Goal: Transaction & Acquisition: Purchase product/service

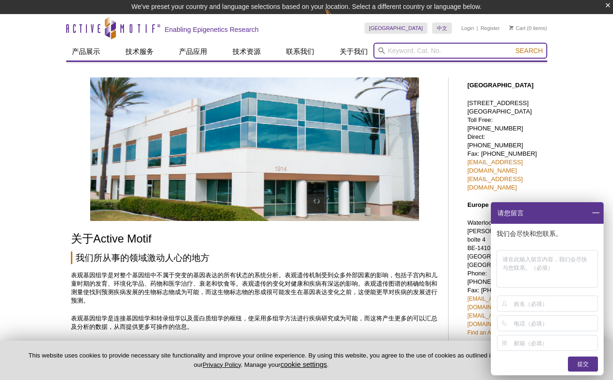
click at [393, 50] on input "search" at bounding box center [460, 51] width 174 height 16
type input "ras"
click at [512, 46] on button "Search" at bounding box center [528, 50] width 33 height 8
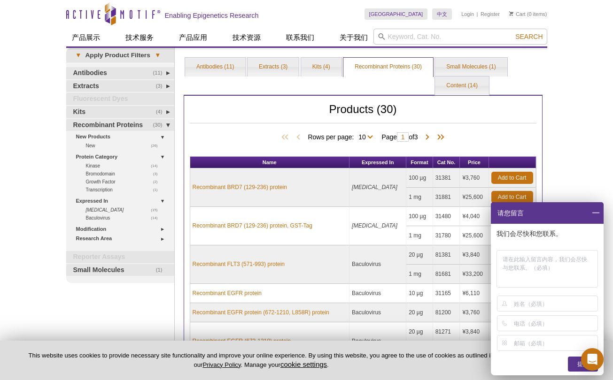
click at [564, 154] on div "Active Motif Logo Enabling Epigenetics Research 0 Search Skip to content Active…" at bounding box center [306, 338] width 613 height 676
click at [82, 110] on link "(4) Kits" at bounding box center [120, 112] width 108 height 12
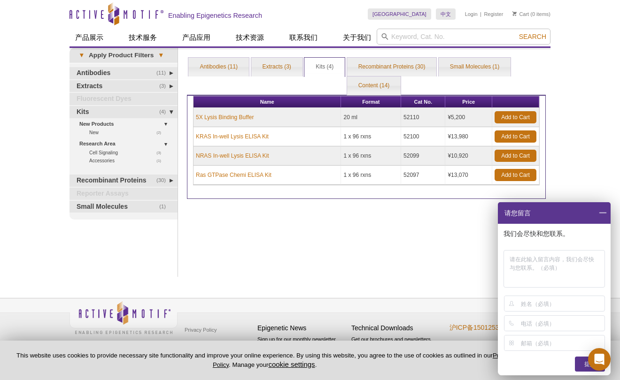
click at [290, 241] on div "Print Results Antibodies (11) Extracts (3) Kits (4) Recombinant Proteins (30) S…" at bounding box center [366, 162] width 368 height 229
click at [312, 253] on div "Print Results Antibodies (11) Extracts (3) Kits (4) Recombinant Proteins (30) S…" at bounding box center [366, 162] width 368 height 229
click at [602, 211] on span at bounding box center [602, 213] width 16 height 22
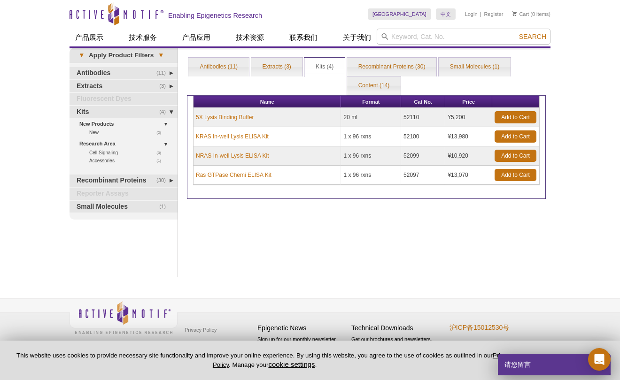
click at [360, 215] on div "Print Results Antibodies (11) Extracts (3) Kits (4) Recombinant Proteins (30) S…" at bounding box center [366, 162] width 368 height 229
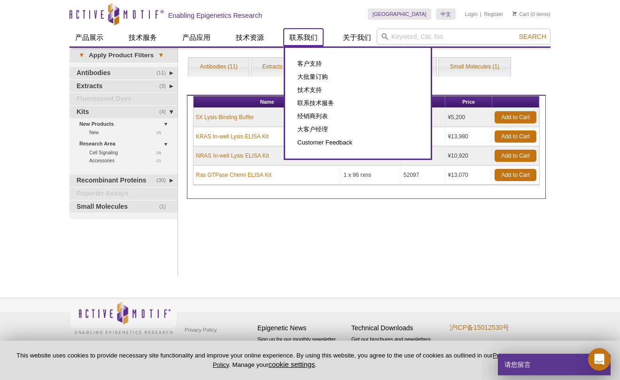
click at [309, 43] on link "联系我们" at bounding box center [303, 38] width 39 height 18
click at [304, 35] on link "联系我们" at bounding box center [303, 38] width 39 height 18
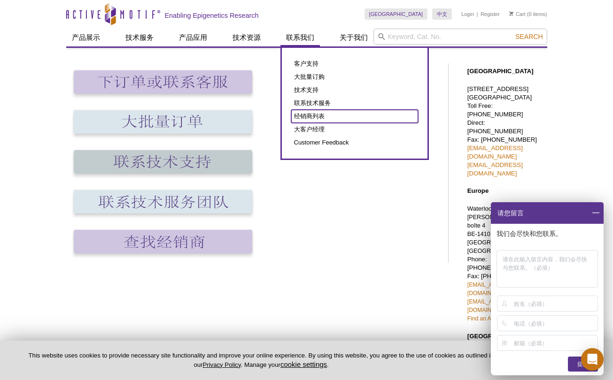
click at [317, 116] on link "经销商列表" at bounding box center [354, 116] width 127 height 13
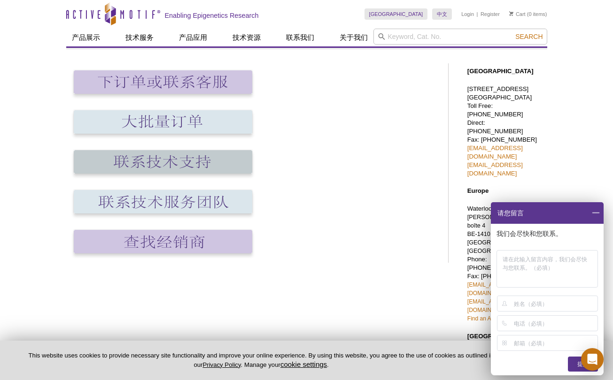
click at [595, 216] on span at bounding box center [595, 213] width 16 height 22
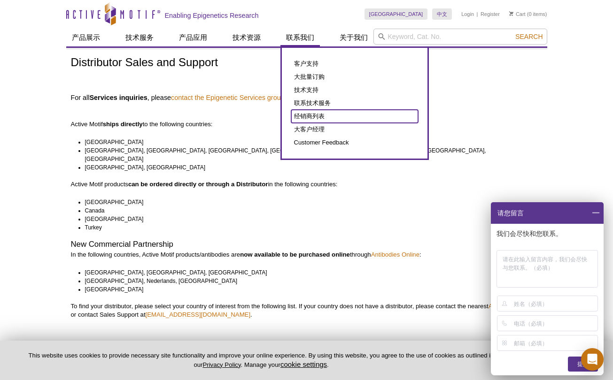
click at [312, 113] on link "经销商列表" at bounding box center [354, 116] width 127 height 13
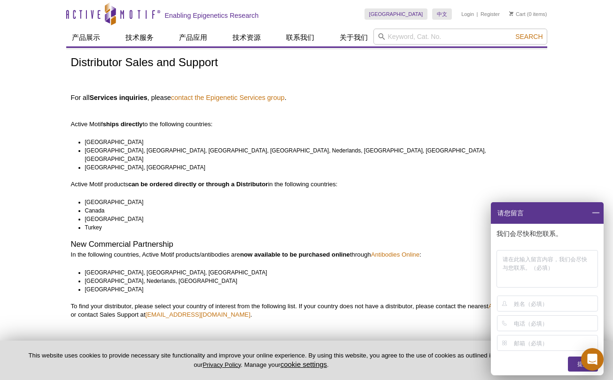
click at [591, 214] on span at bounding box center [595, 213] width 16 height 22
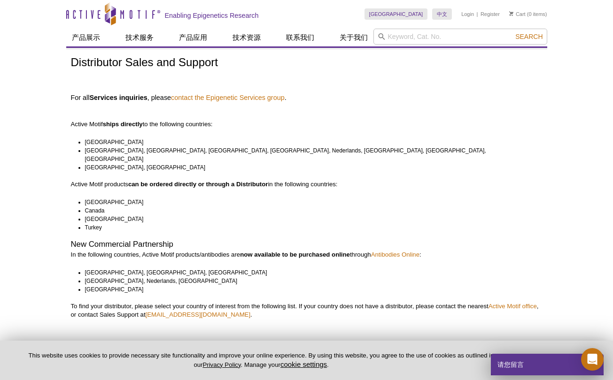
click at [393, 163] on li "[GEOGRAPHIC_DATA], [GEOGRAPHIC_DATA]" at bounding box center [309, 167] width 449 height 8
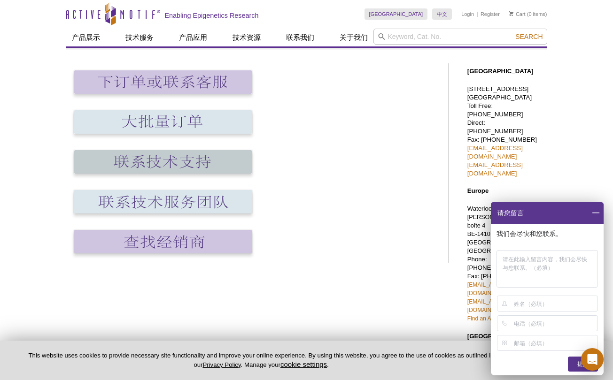
click at [593, 215] on span at bounding box center [595, 213] width 16 height 22
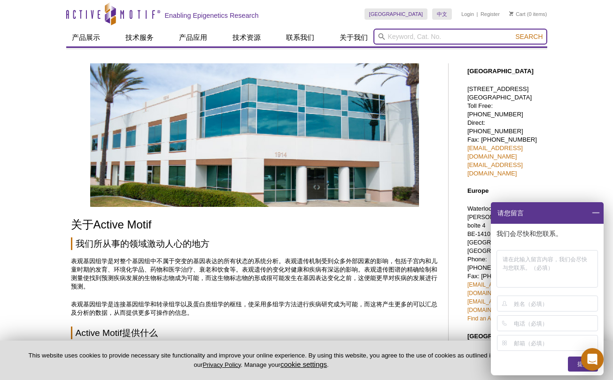
click at [423, 34] on input "search" at bounding box center [460, 37] width 174 height 16
type input "ras"
click at [512, 32] on button "Search" at bounding box center [528, 36] width 33 height 8
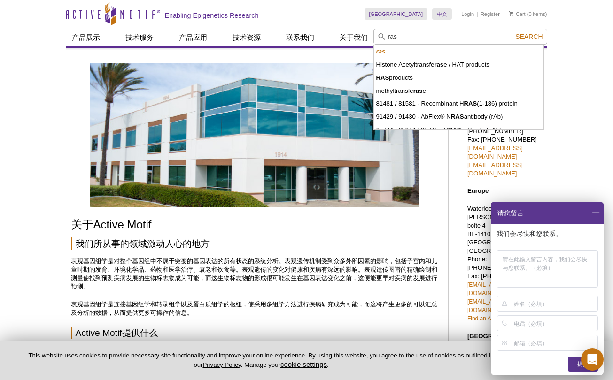
click at [595, 217] on span at bounding box center [595, 213] width 16 height 22
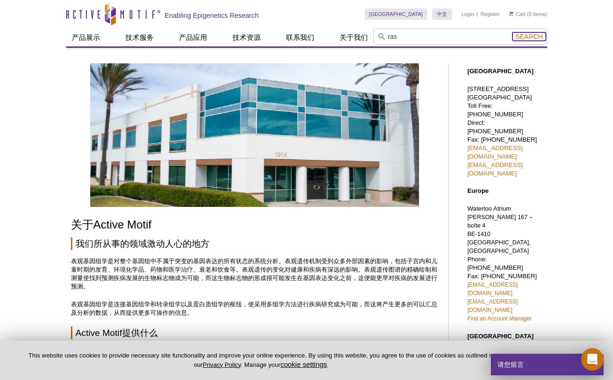
click at [527, 35] on span "Search" at bounding box center [528, 37] width 27 height 8
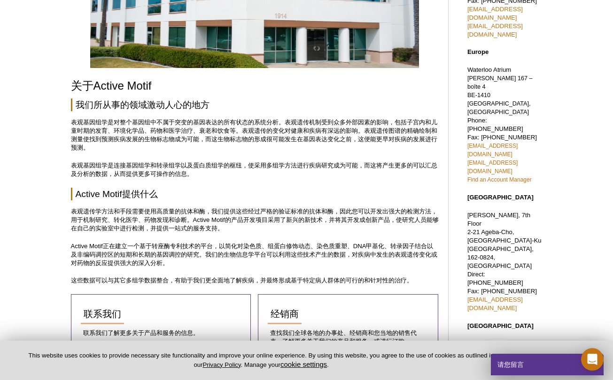
scroll to position [144, 0]
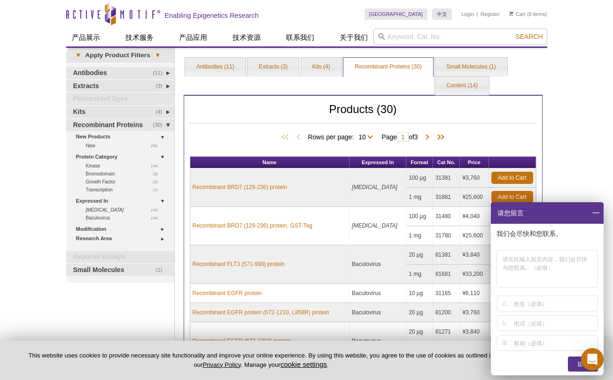
click at [547, 163] on div "Print Results Antibodies (11) Extracts (3) Kits (4) Recombinant Proteins (30) S…" at bounding box center [363, 314] width 368 height 516
click at [586, 93] on div "Active Motif Logo Enabling Epigenetics Research 0 Search Skip to content Active…" at bounding box center [306, 338] width 613 height 676
click at [597, 211] on span at bounding box center [595, 213] width 16 height 22
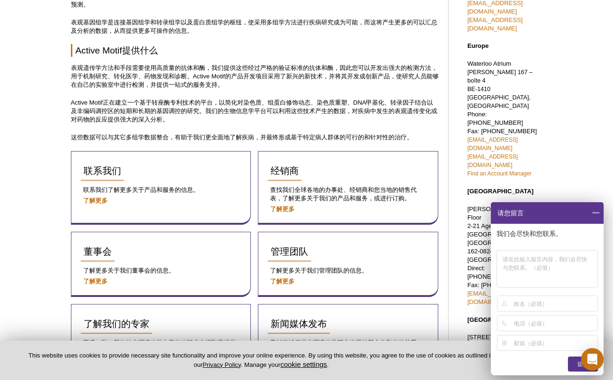
click at [568, 111] on div "Active Motif Logo Enabling Epigenetics Research 0 Search Skip to content Active…" at bounding box center [306, 213] width 613 height 717
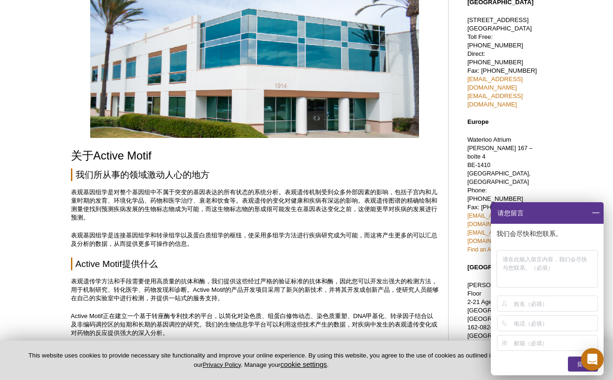
scroll to position [110, 0]
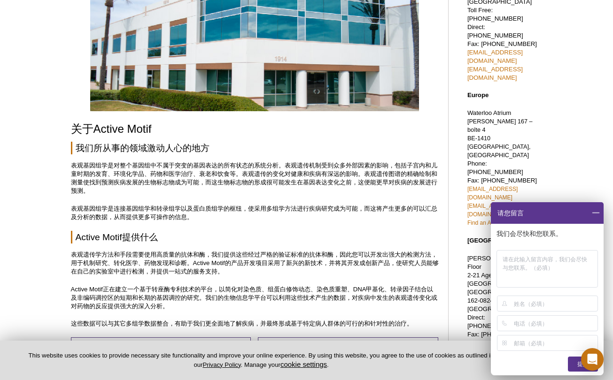
click at [593, 212] on span at bounding box center [595, 213] width 16 height 22
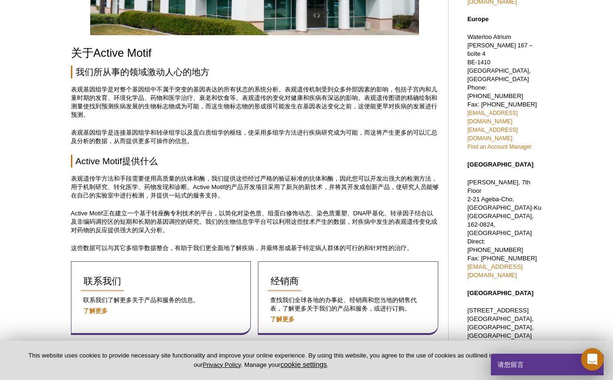
scroll to position [173, 0]
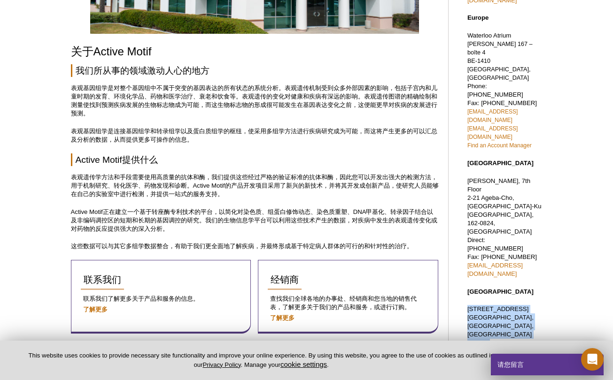
drag, startPoint x: 550, startPoint y: 246, endPoint x: 464, endPoint y: 185, distance: 105.8
click at [464, 185] on div "Active Motif Logo Enabling Epigenetics Research 0 Search Skip to content Active…" at bounding box center [306, 254] width 613 height 854
drag, startPoint x: 464, startPoint y: 185, endPoint x: 480, endPoint y: 192, distance: 17.5
copy p "290 Wankang Road, Suite 601 Minhang District, Shanghai, China 201112 Direct: (8…"
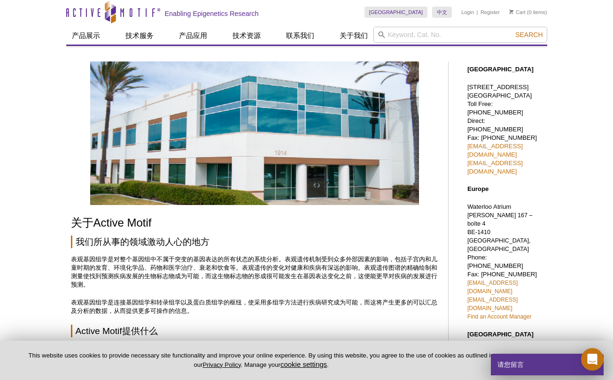
scroll to position [0, 0]
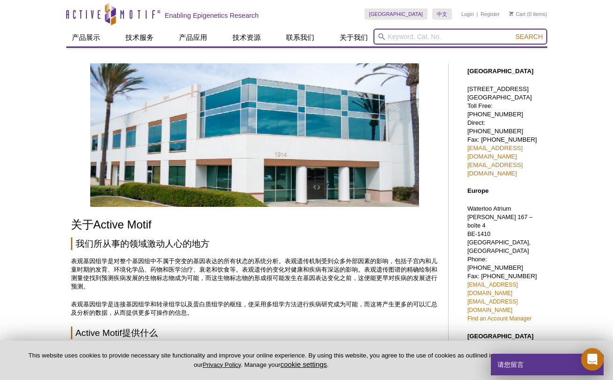
click at [411, 37] on input "search" at bounding box center [460, 37] width 174 height 16
type input "ras"
click at [512, 32] on button "Search" at bounding box center [528, 36] width 33 height 8
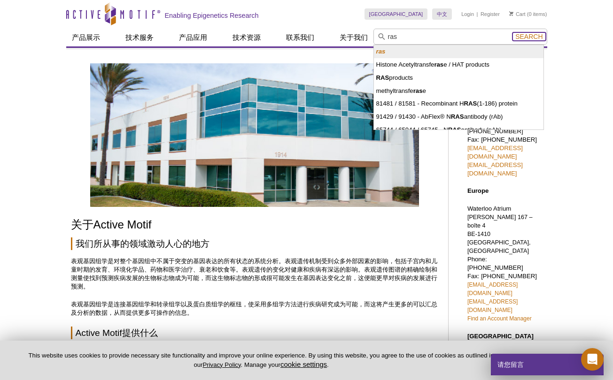
click at [518, 39] on span "Search" at bounding box center [528, 37] width 27 height 8
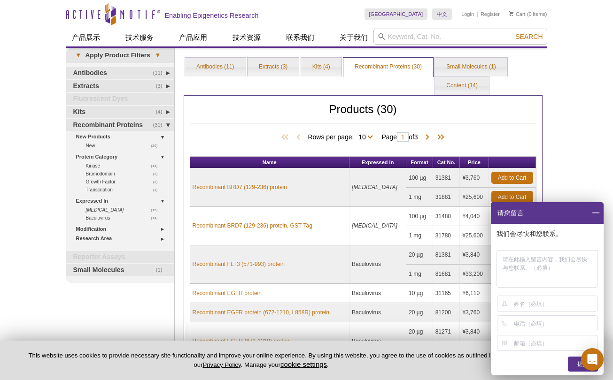
click at [592, 213] on span at bounding box center [595, 213] width 16 height 22
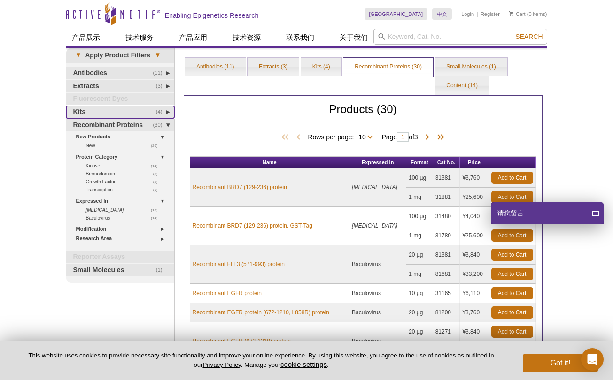
click at [77, 111] on link "(4) Kits" at bounding box center [120, 112] width 108 height 12
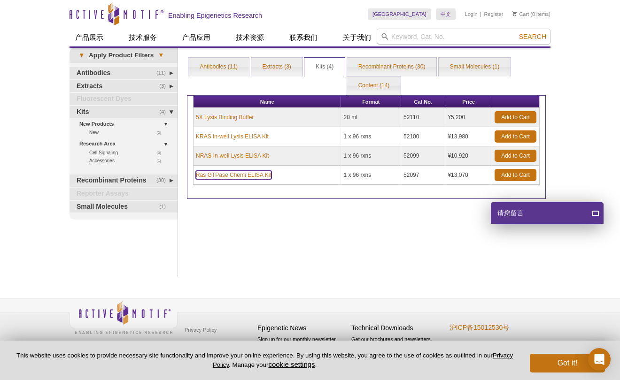
click at [211, 175] on link "Ras GTPase Chemi ELISA Kit" at bounding box center [234, 175] width 76 height 8
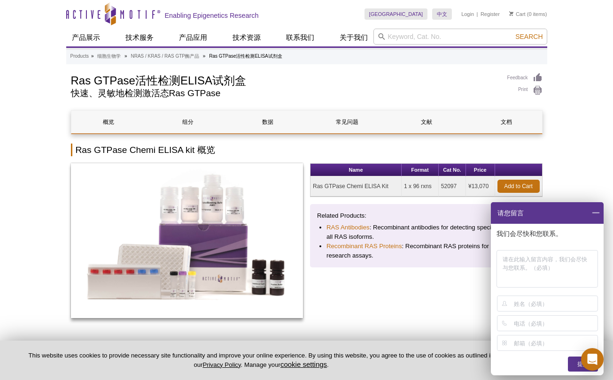
click at [597, 214] on span at bounding box center [595, 213] width 16 height 22
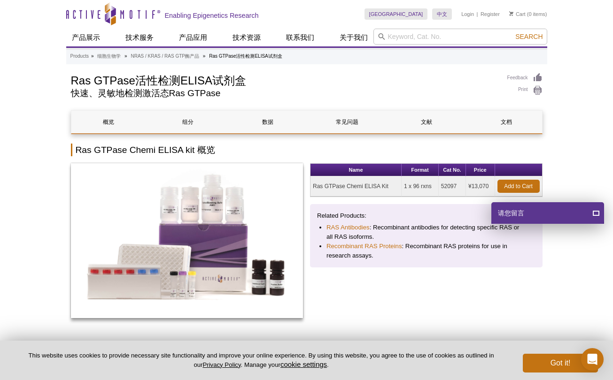
click at [435, 299] on div "Name Format Cat No. Price Ras GTPase Chemi ELISA Kit 1 x 96 rxns 52097 ¥13,070 …" at bounding box center [426, 245] width 232 height 165
